Goal: Information Seeking & Learning: Learn about a topic

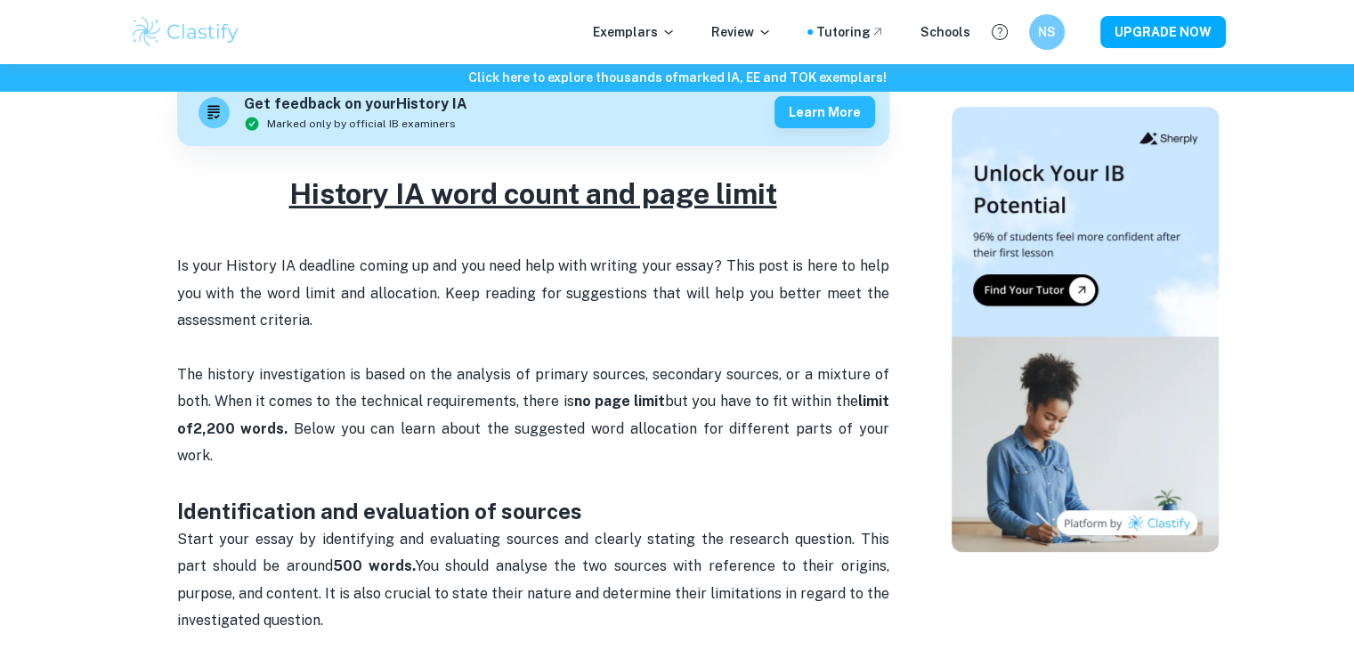
scroll to position [551, 0]
drag, startPoint x: 0, startPoint y: 0, endPoint x: 132, endPoint y: 433, distance: 452.2
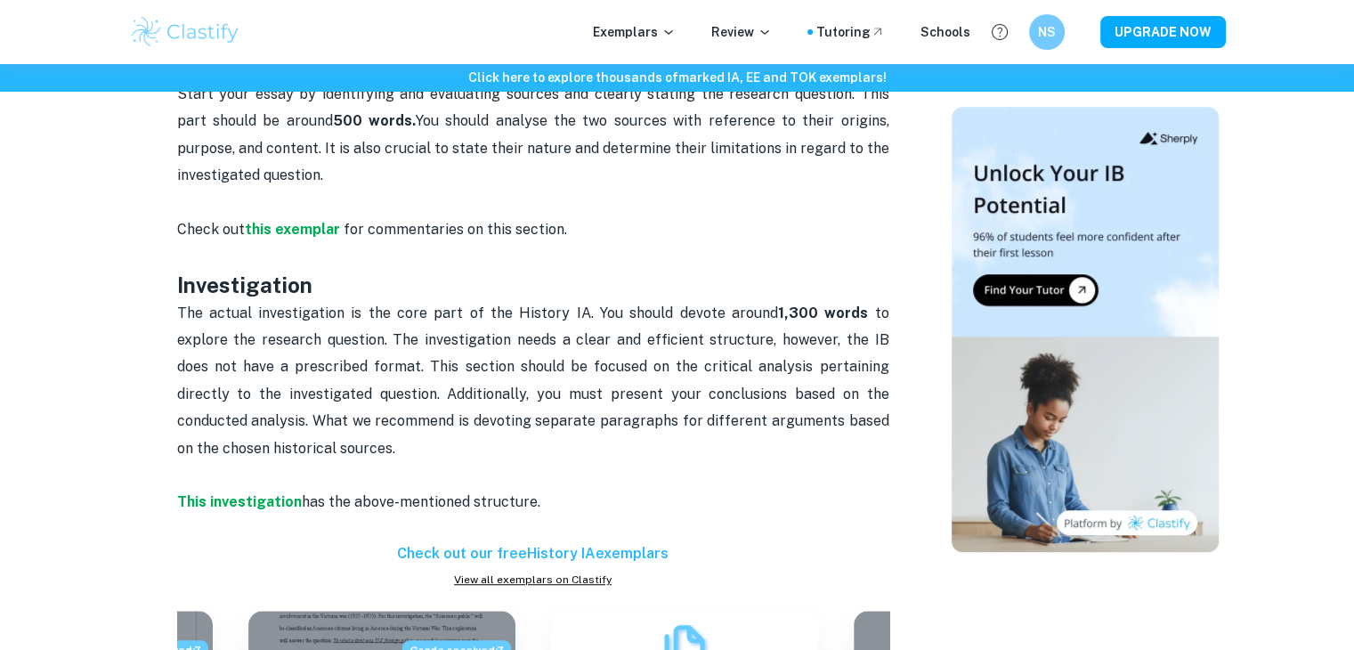
scroll to position [952, 0]
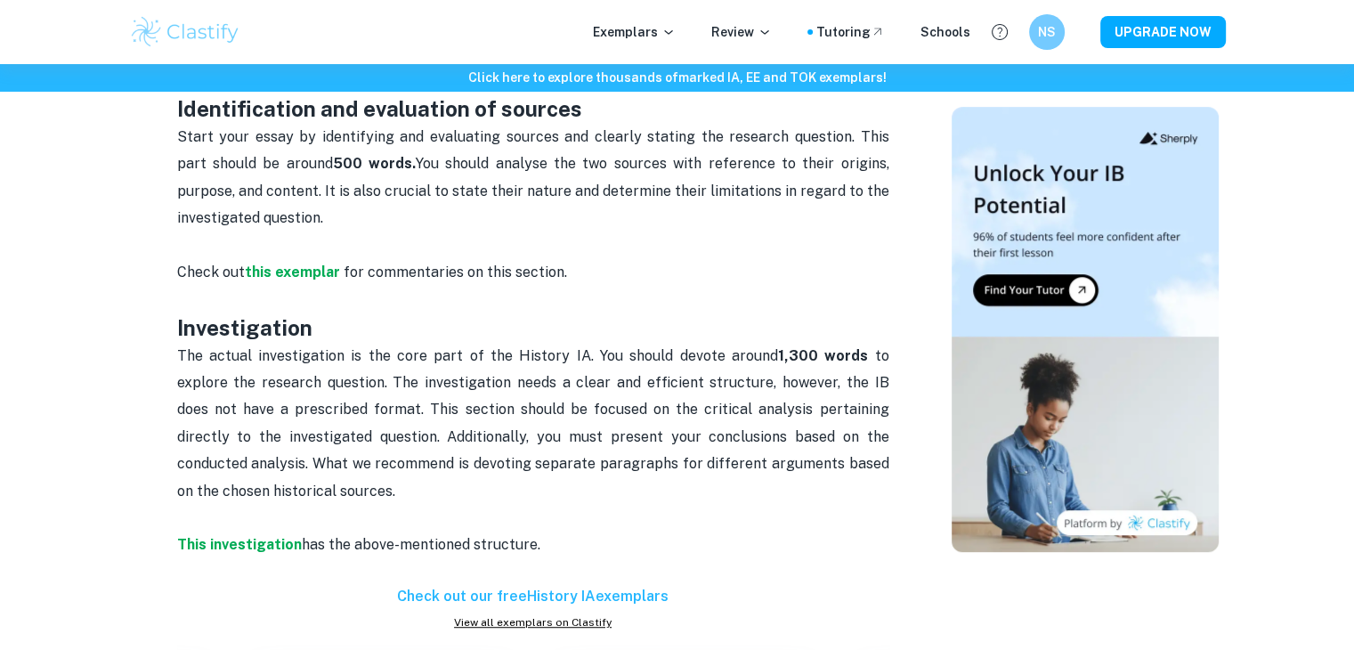
click at [118, 432] on div "Home Blog History IA word count and page limit History IA word count and page l…" at bounding box center [677, 523] width 1139 height 2823
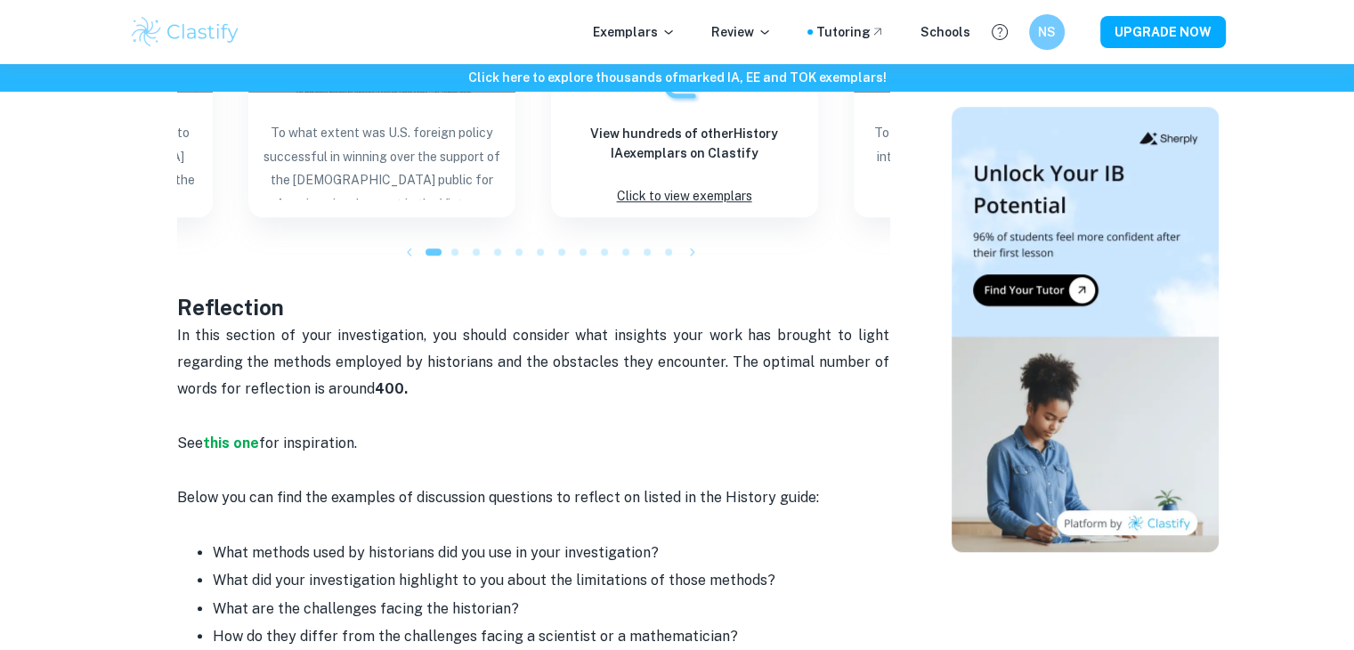
scroll to position [1566, 0]
drag, startPoint x: 117, startPoint y: 425, endPoint x: 135, endPoint y: 430, distance: 18.3
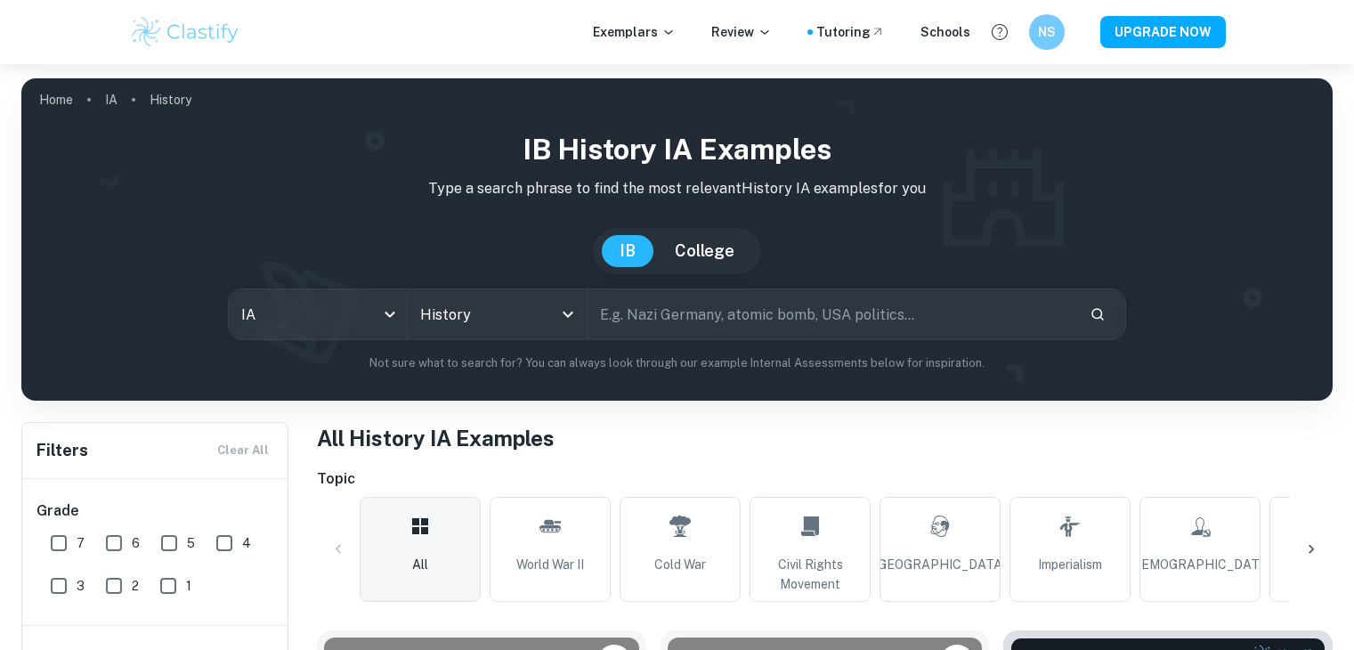
scroll to position [619, 0]
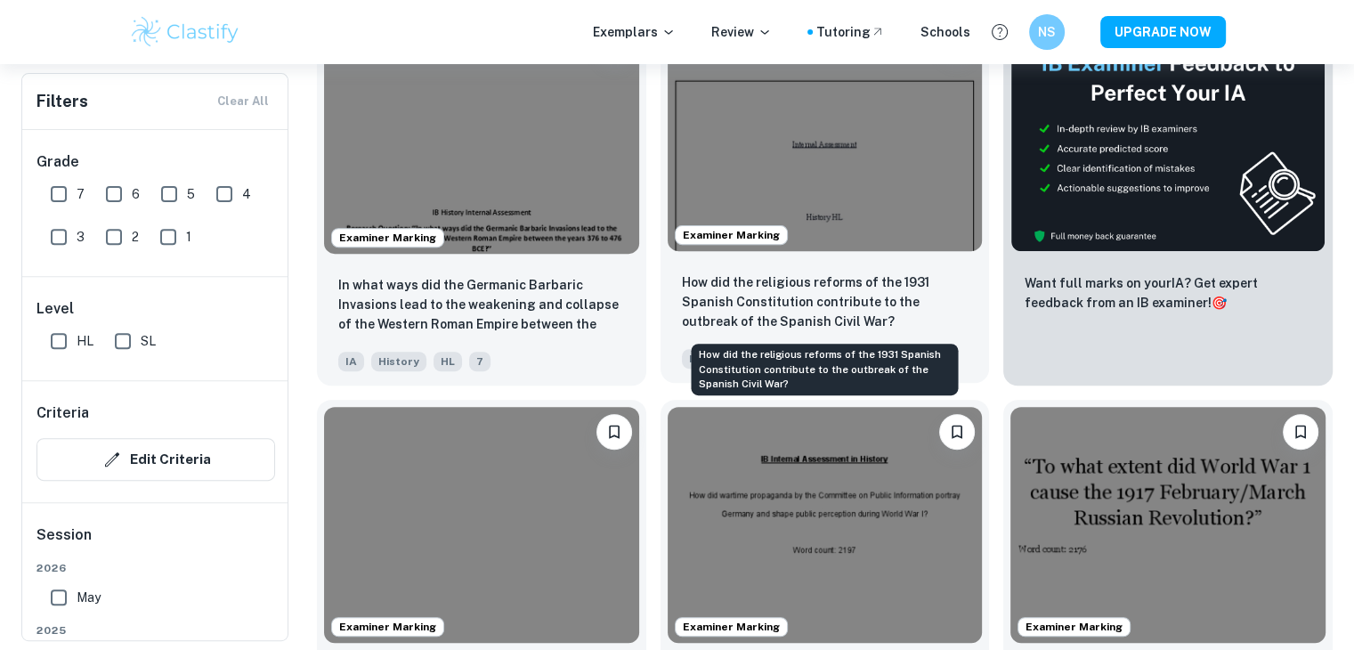
click at [702, 297] on p "How did the religious reforms of the 1931 Spanish Constitution contribute to th…" at bounding box center [825, 301] width 287 height 59
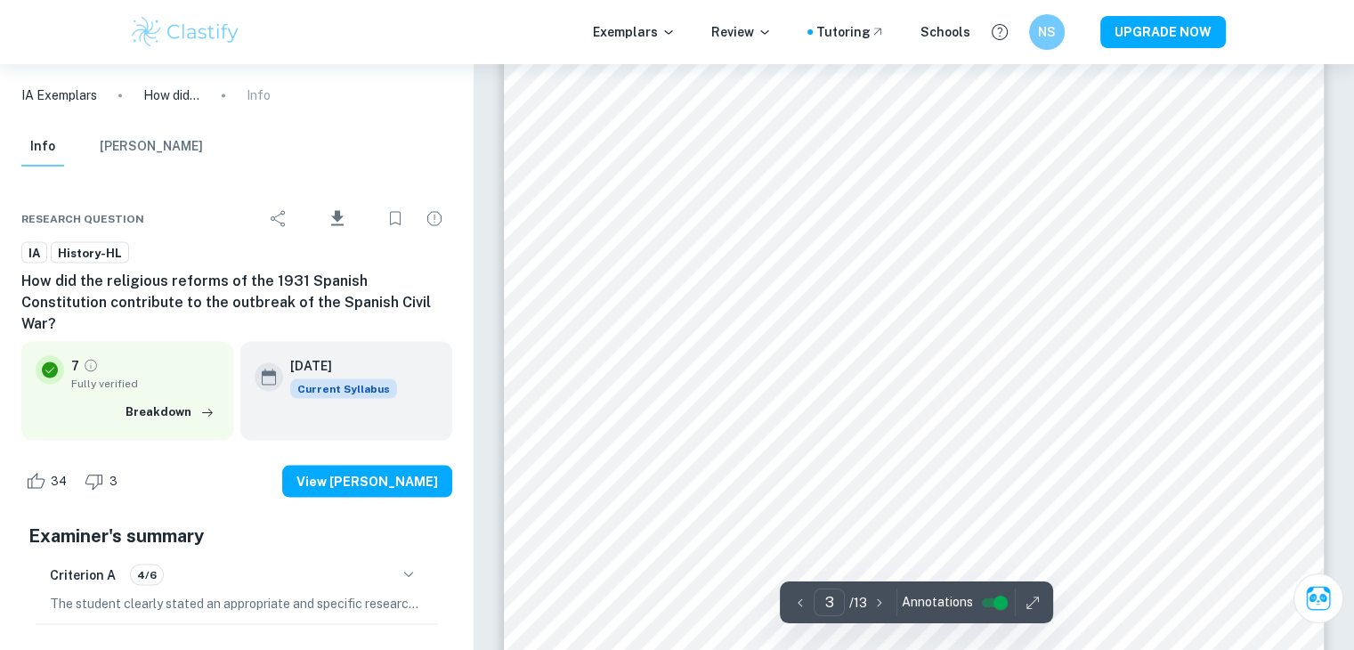
scroll to position [3197, 0]
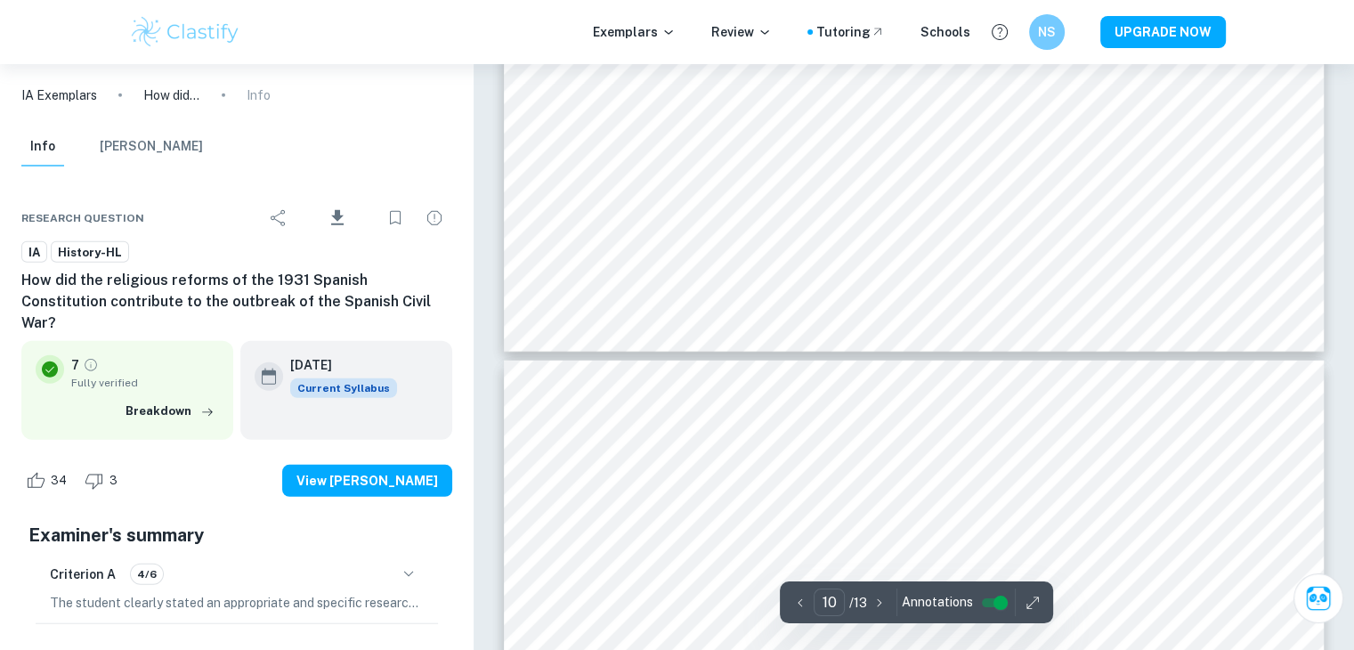
type input "11"
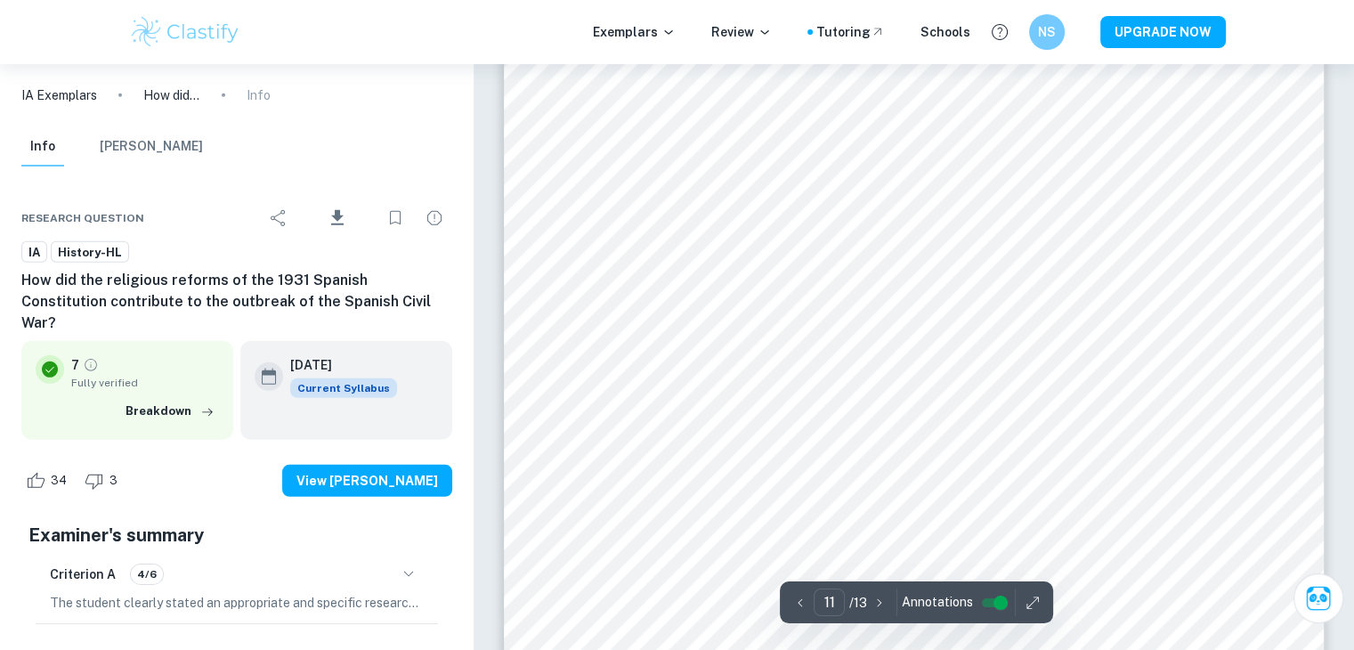
scroll to position [12261, 0]
